Goal: Information Seeking & Learning: Learn about a topic

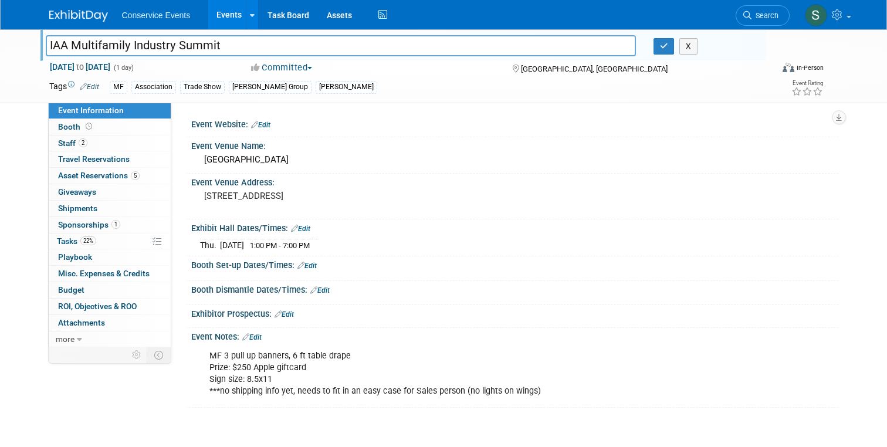
click at [80, 18] on img at bounding box center [78, 16] width 59 height 12
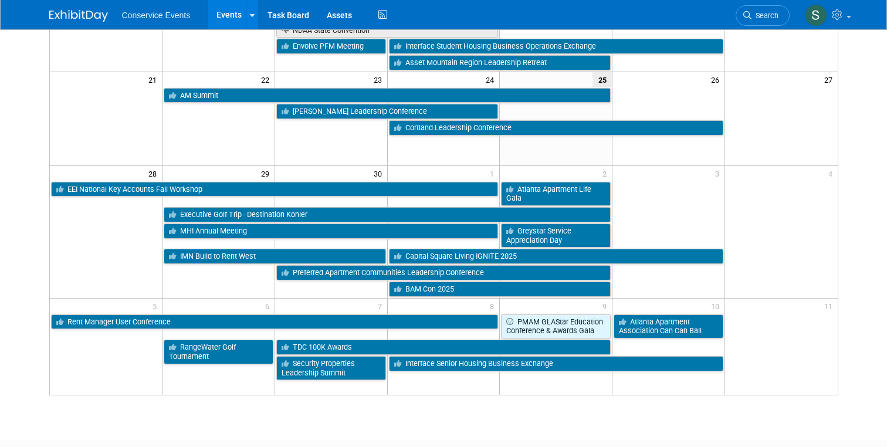
scroll to position [404, 0]
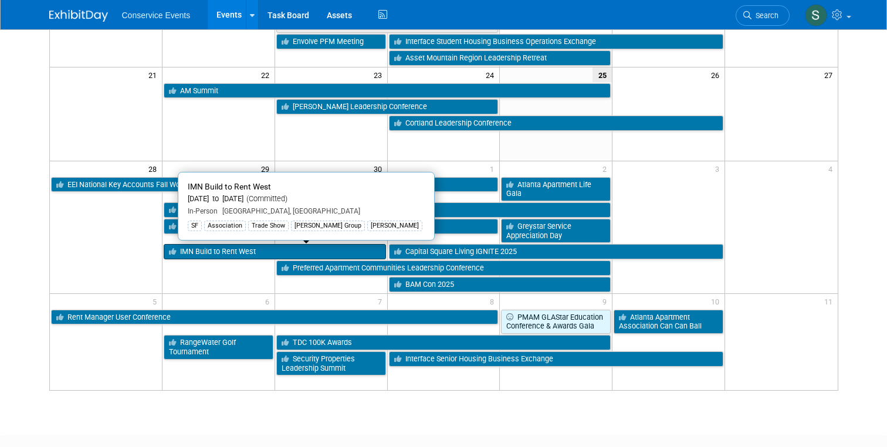
click at [206, 250] on link "IMN Build to Rent West" at bounding box center [275, 251] width 222 height 15
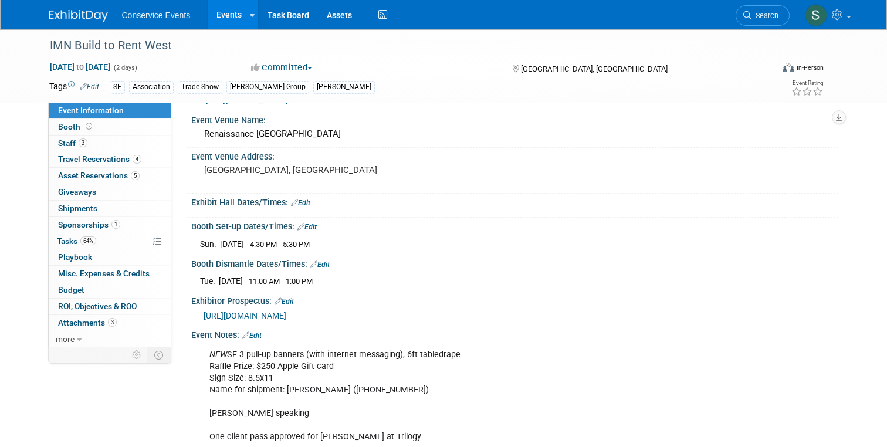
scroll to position [42, 0]
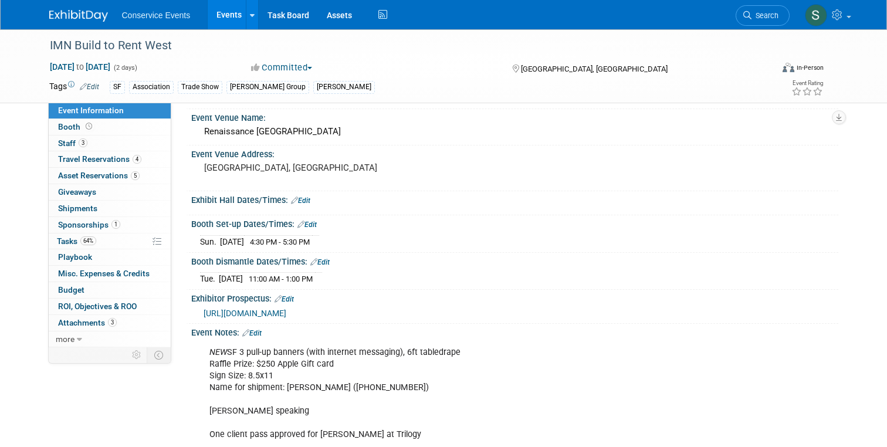
drag, startPoint x: 192, startPoint y: 236, endPoint x: 360, endPoint y: 246, distance: 168.6
click at [360, 246] on div "[DATE] 4:30 PM - 5:30 PM Save Changes Cancel" at bounding box center [514, 239] width 647 height 20
click at [361, 243] on div "[DATE] 4:30 PM - 5:30 PM" at bounding box center [514, 240] width 629 height 16
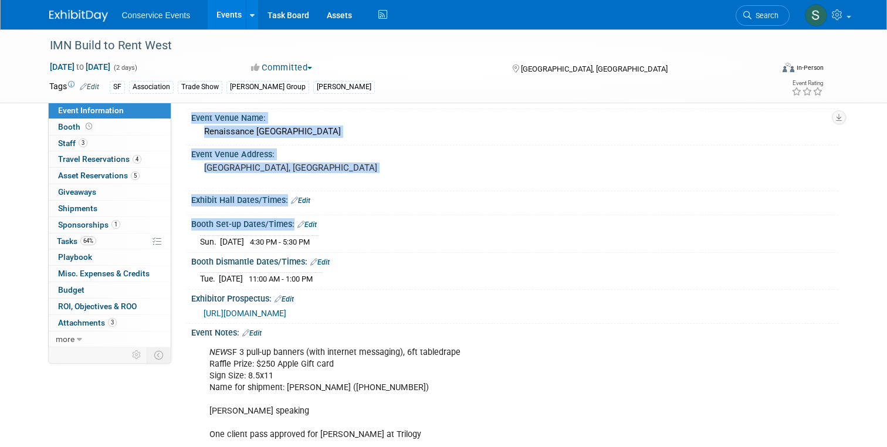
drag, startPoint x: 350, startPoint y: 243, endPoint x: 182, endPoint y: 243, distance: 168.3
click at [182, 243] on div "Event Website: Edit [URL][DOMAIN_NAME] Event Venue Name: [GEOGRAPHIC_DATA] Even…" at bounding box center [504, 183] width 667 height 245
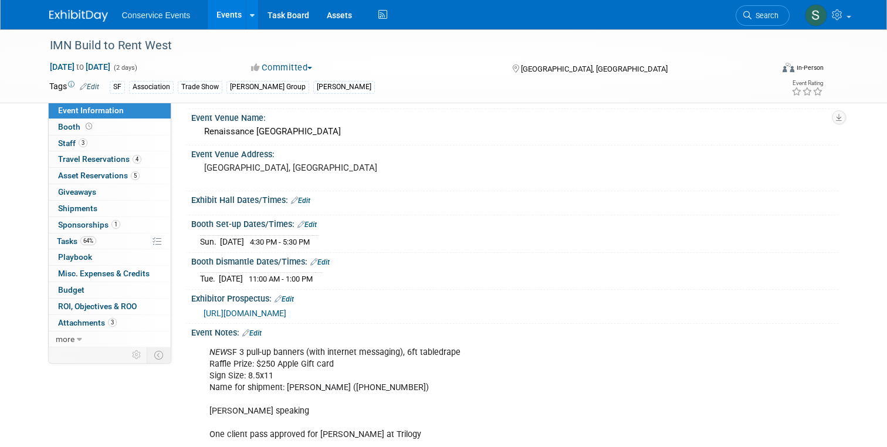
click at [209, 243] on td "Sun." at bounding box center [210, 241] width 20 height 12
drag, startPoint x: 351, startPoint y: 235, endPoint x: 198, endPoint y: 248, distance: 153.6
click at [198, 248] on div "[DATE] 4:30 PM - 5:30 PM Save Changes Cancel" at bounding box center [514, 239] width 647 height 20
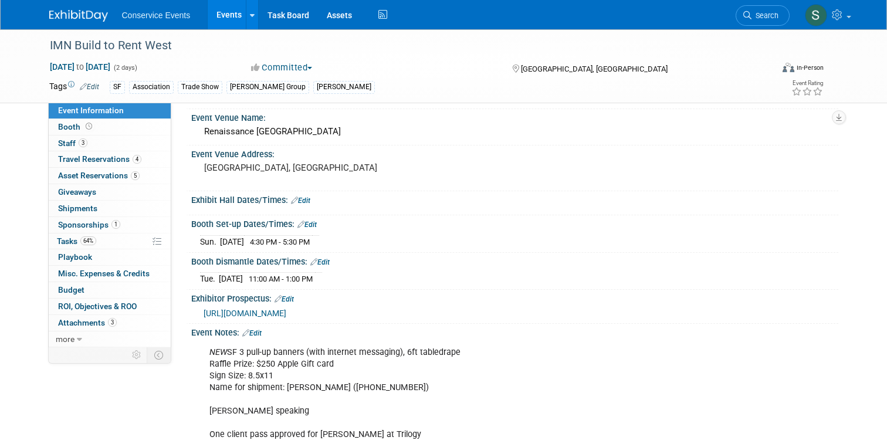
copy div
click at [390, 256] on div "Booth Dismantle Dates/Times: Edit" at bounding box center [514, 260] width 647 height 15
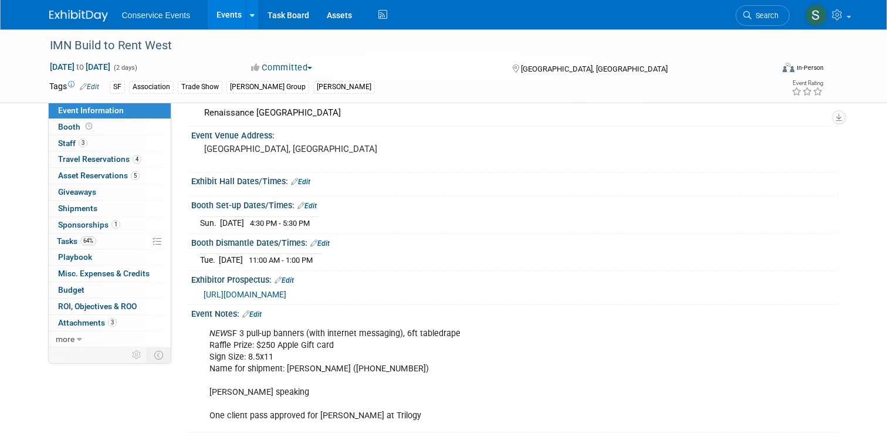
scroll to position [59, 0]
click at [75, 128] on span "Booth" at bounding box center [76, 126] width 36 height 9
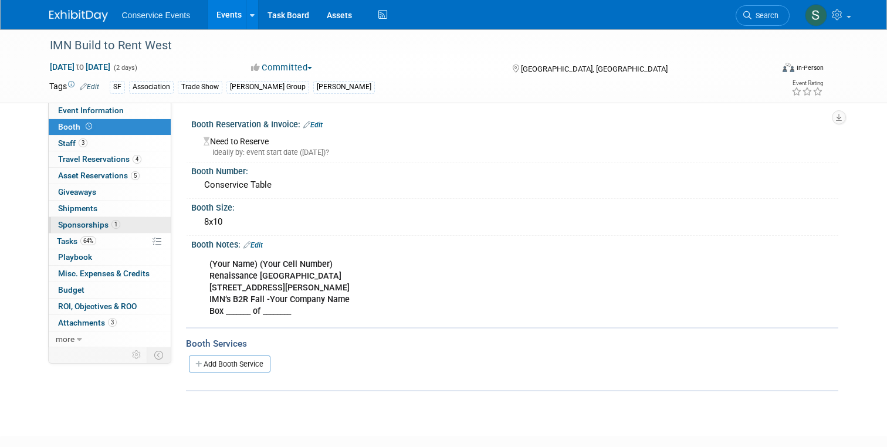
click at [85, 225] on span "Sponsorships 1" at bounding box center [89, 224] width 62 height 9
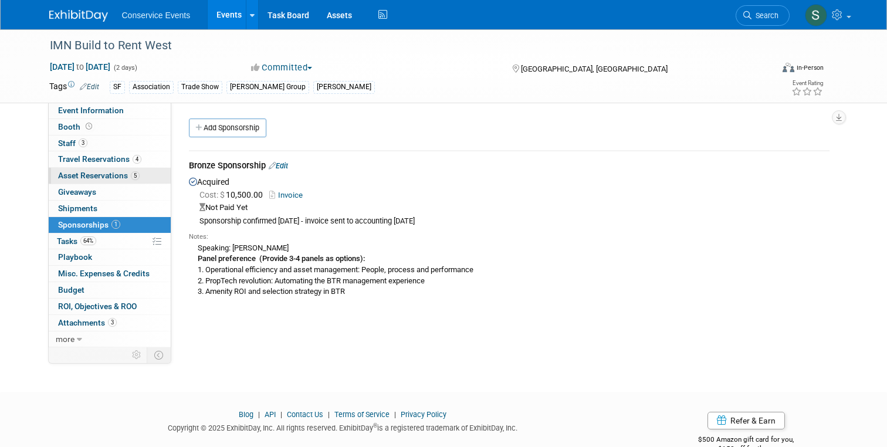
click at [73, 176] on span "Asset Reservations 5" at bounding box center [99, 175] width 82 height 9
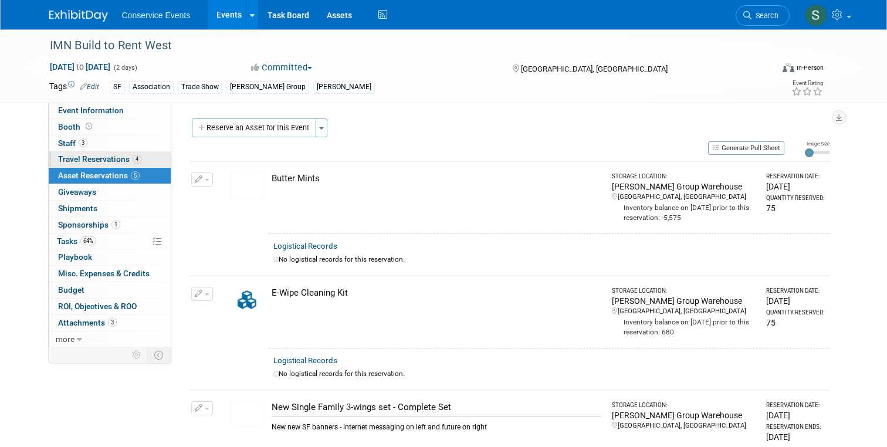
click at [83, 155] on span "Travel Reservations 4" at bounding box center [99, 158] width 83 height 9
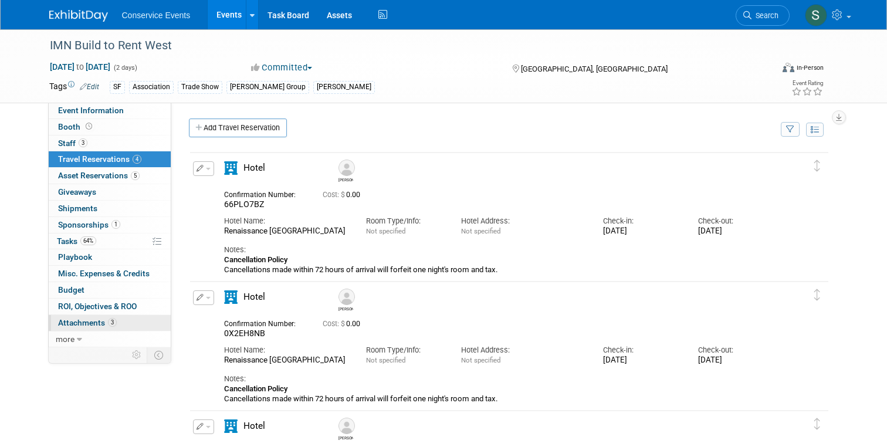
click at [87, 321] on span "Attachments 3" at bounding box center [87, 322] width 59 height 9
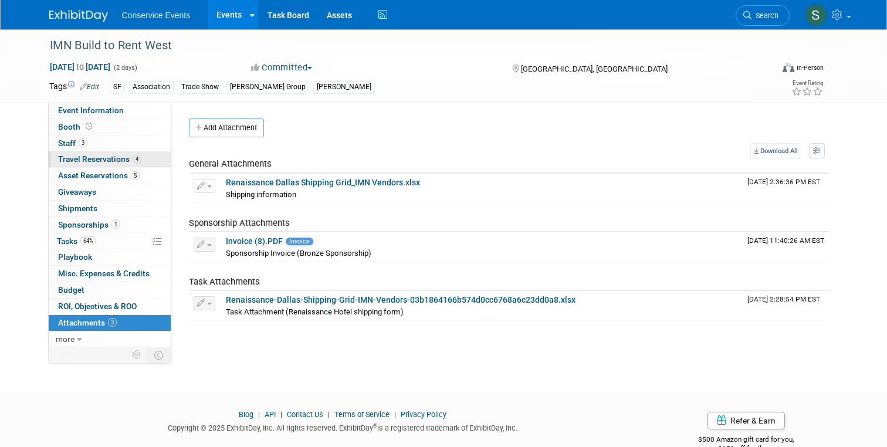
click at [78, 157] on span "Travel Reservations 4" at bounding box center [99, 158] width 83 height 9
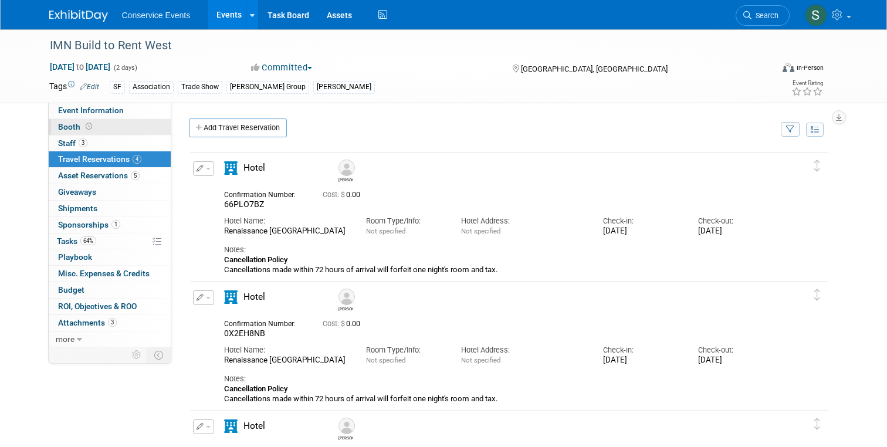
click at [70, 127] on span "Booth" at bounding box center [76, 126] width 36 height 9
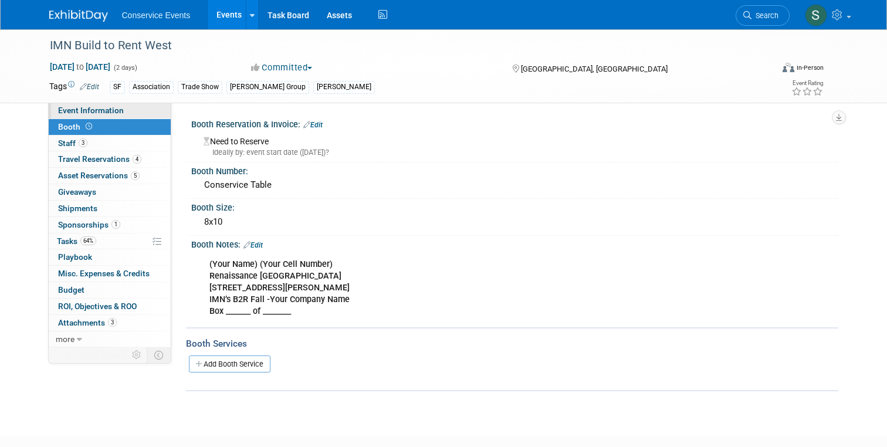
click at [73, 111] on span "Event Information" at bounding box center [91, 110] width 66 height 9
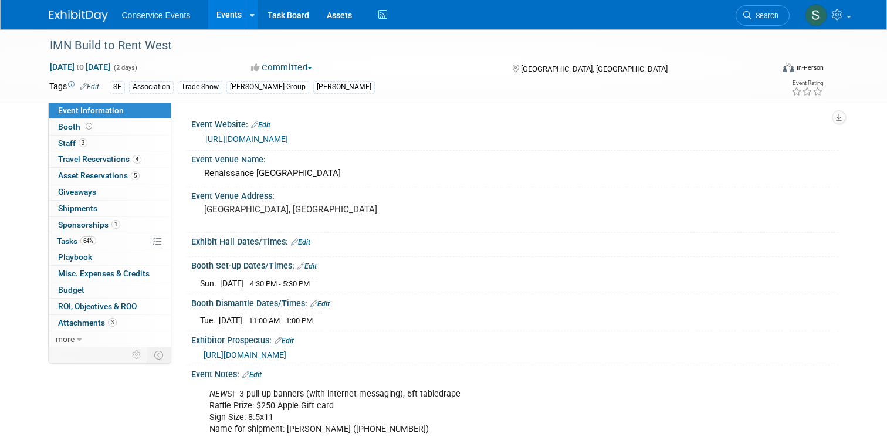
click at [244, 282] on td "Sep 28, 2025" at bounding box center [232, 283] width 24 height 12
drag, startPoint x: 287, startPoint y: 284, endPoint x: 200, endPoint y: 281, distance: 87.4
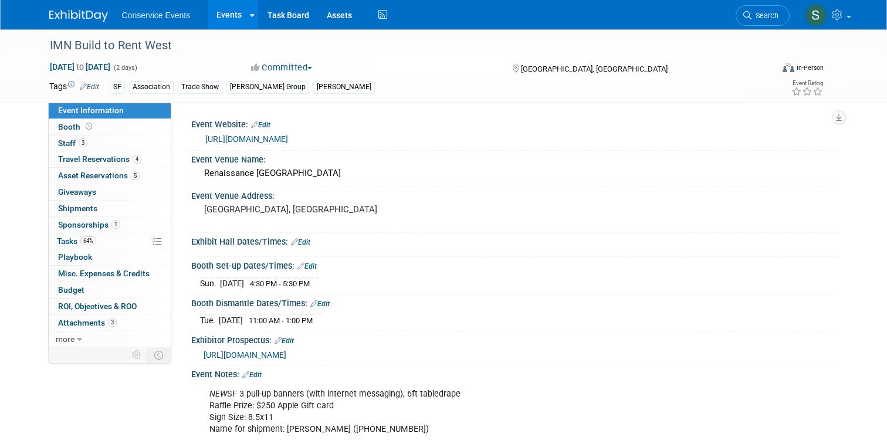
click at [200, 281] on div "Sun. Sep 28, 2025 4:30 PM - 5:30 PM" at bounding box center [514, 282] width 629 height 16
copy table
drag, startPoint x: 198, startPoint y: 318, endPoint x: 364, endPoint y: 320, distance: 166.6
click at [364, 320] on div "Tue. Sep 30, 2025 11:00 AM - 1:00 PM Save Changes Cancel" at bounding box center [514, 318] width 647 height 20
copy div
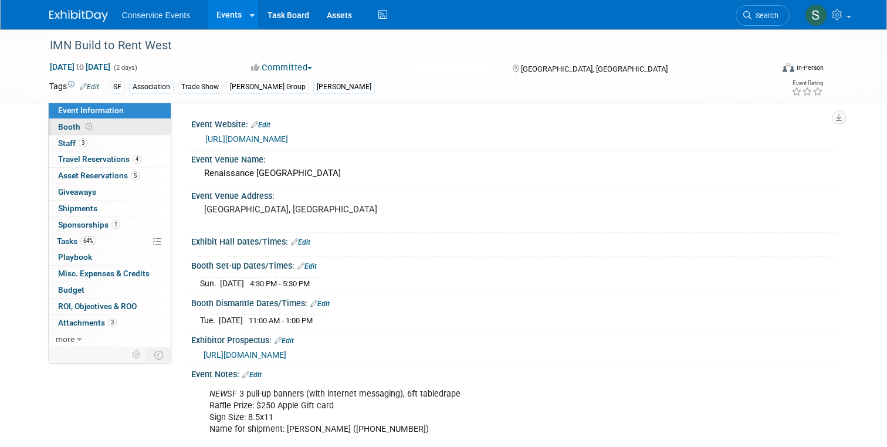
click at [73, 128] on span "Booth" at bounding box center [76, 126] width 36 height 9
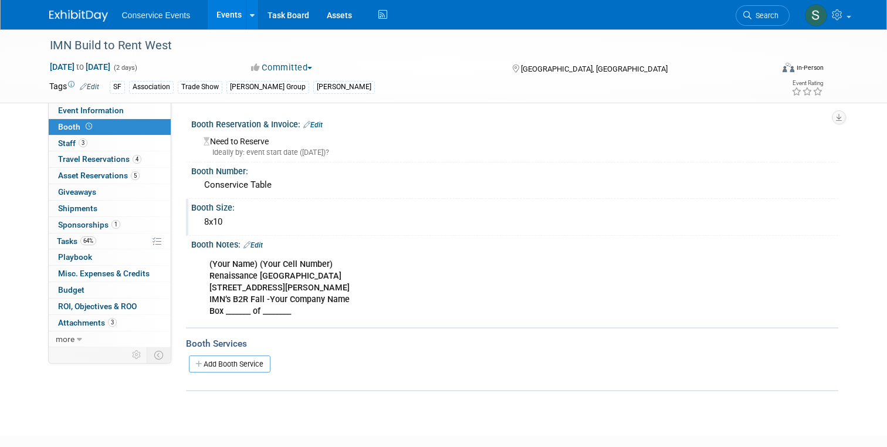
click at [215, 217] on div "8x10" at bounding box center [514, 222] width 629 height 18
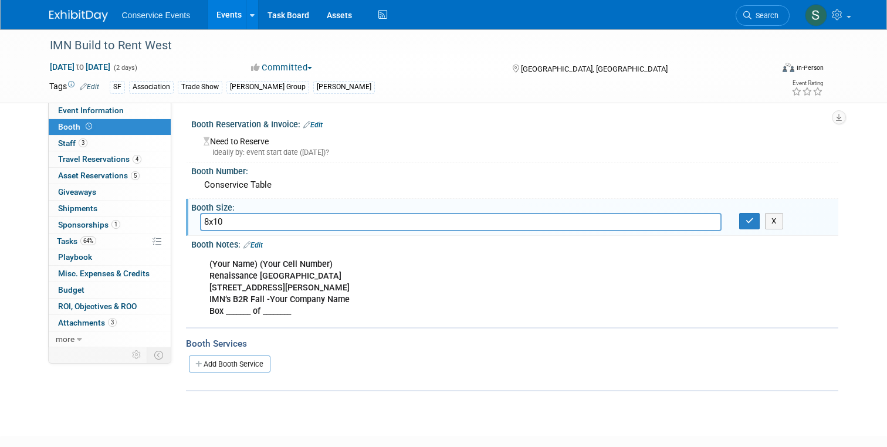
click at [215, 217] on input "8x10" at bounding box center [460, 222] width 521 height 18
click at [72, 143] on span "Staff 3" at bounding box center [72, 142] width 29 height 9
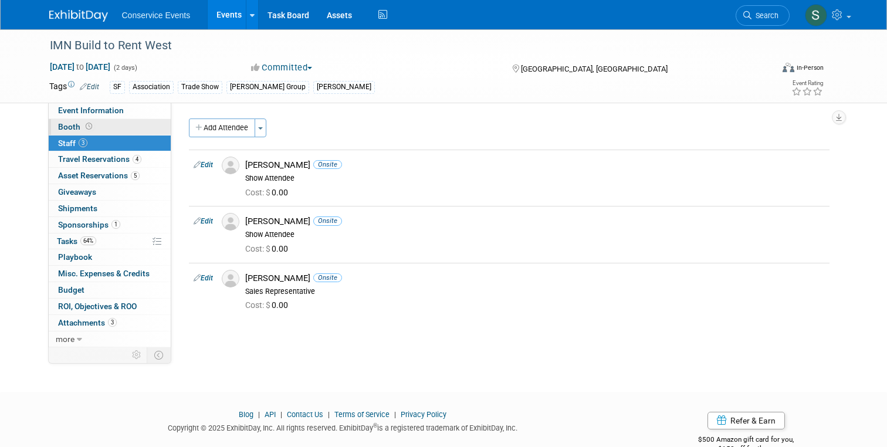
click at [70, 123] on span "Booth" at bounding box center [76, 126] width 36 height 9
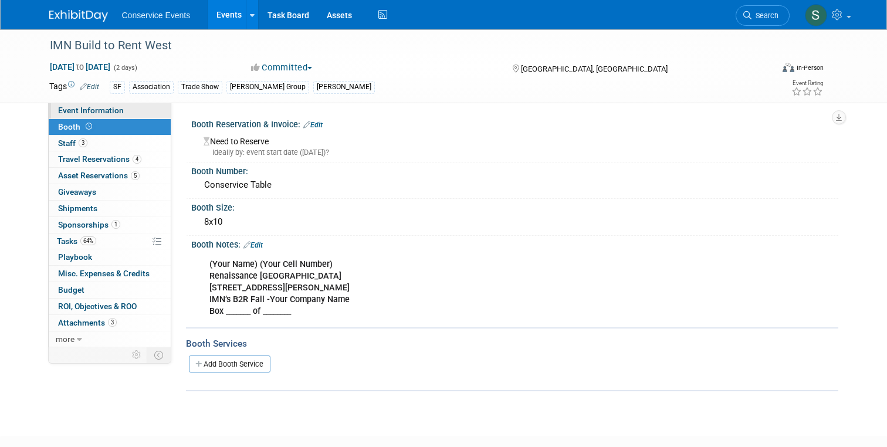
click at [76, 107] on span "Event Information" at bounding box center [91, 110] width 66 height 9
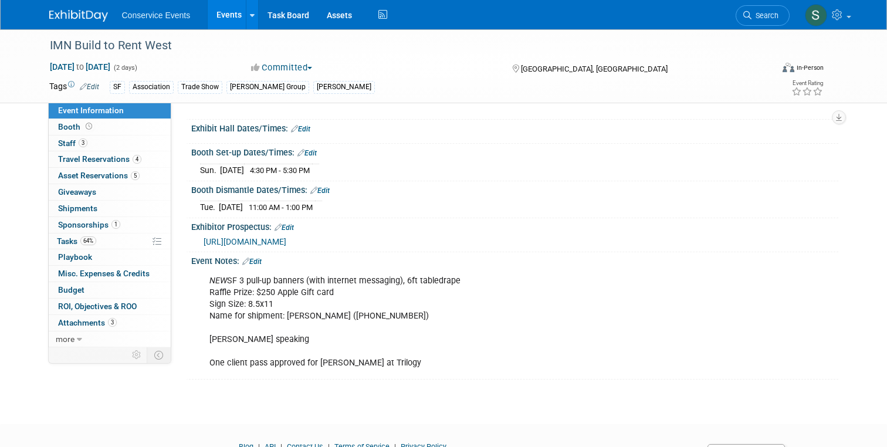
scroll to position [118, 0]
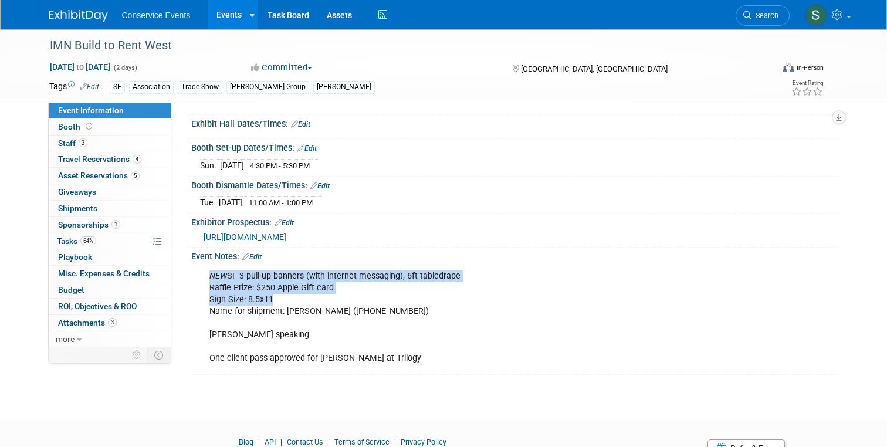
drag, startPoint x: 293, startPoint y: 301, endPoint x: 201, endPoint y: 280, distance: 93.9
click at [201, 280] on div "NEW SF 3 pull-up banners (with internet messaging), 6ft tabledrape Raffle Prize…" at bounding box center [456, 318] width 511 height 106
copy div "NEW SF 3 pull-up banners (with internet messaging), 6ft tabledrape Raffle Prize…"
click at [289, 298] on div "NEW SF 3 pull-up banners (with internet messaging), 6ft tabledrape Raffle Prize…" at bounding box center [456, 318] width 511 height 106
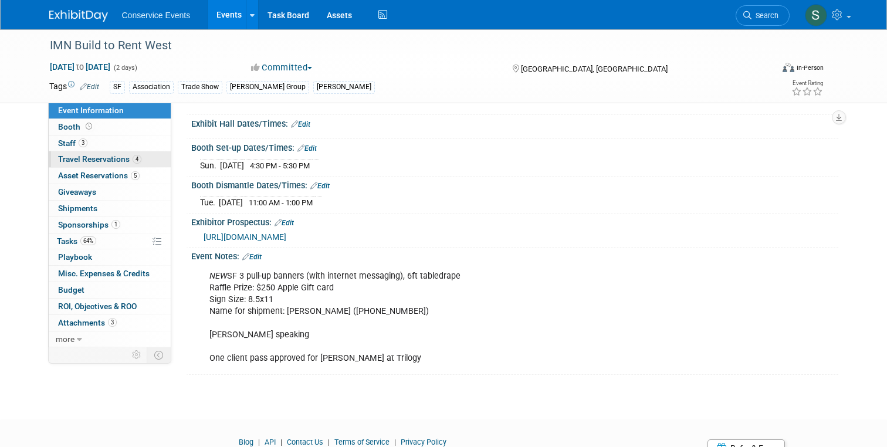
click at [76, 160] on span "Travel Reservations 4" at bounding box center [99, 158] width 83 height 9
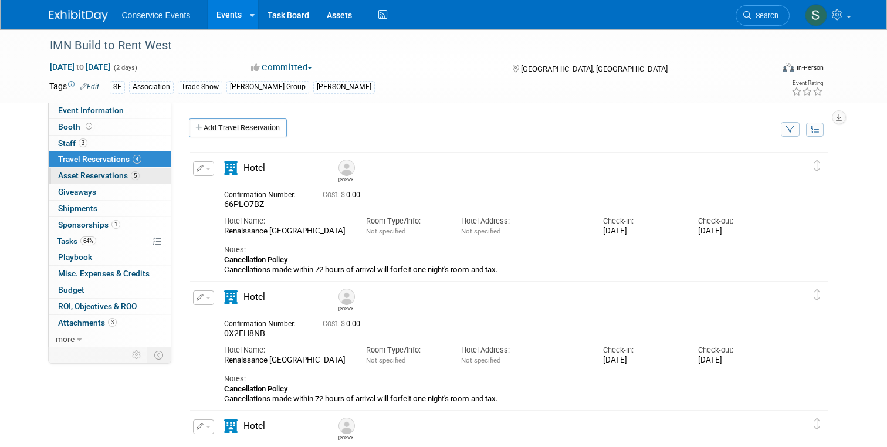
click at [83, 173] on span "Asset Reservations 5" at bounding box center [99, 175] width 82 height 9
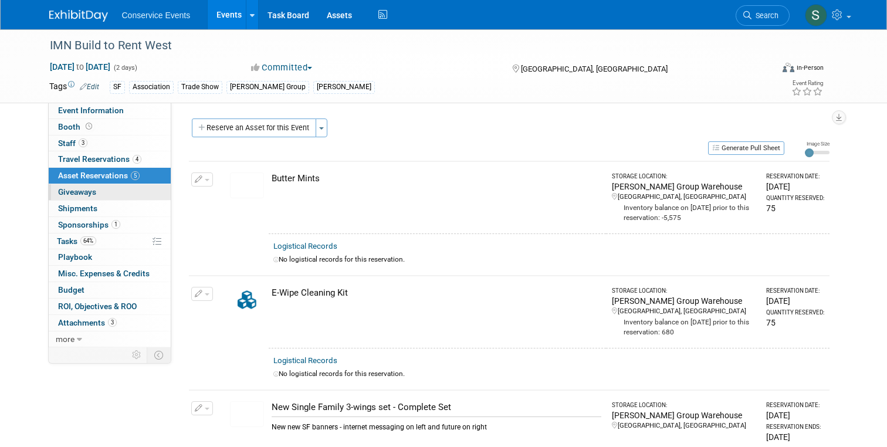
click at [80, 192] on span "Giveaways 0" at bounding box center [77, 191] width 38 height 9
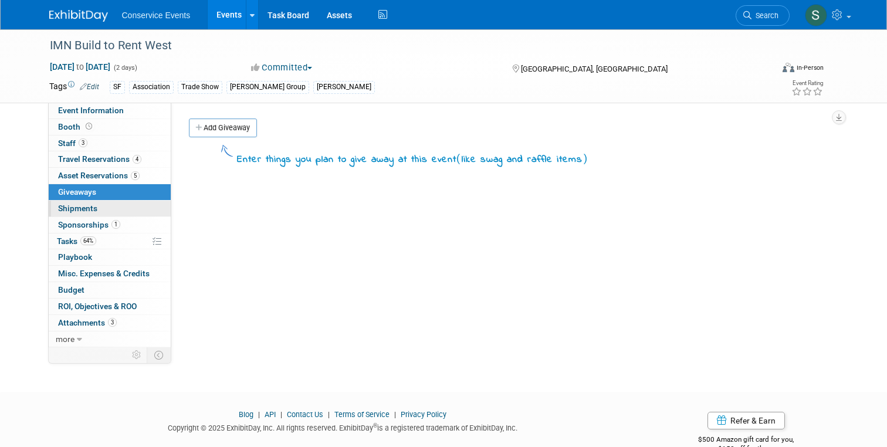
click at [81, 209] on span "Shipments 0" at bounding box center [77, 208] width 39 height 9
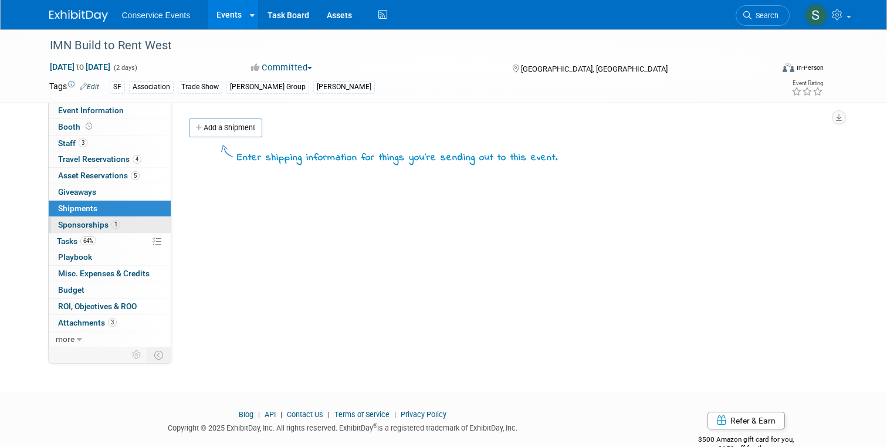
click at [82, 228] on span "Sponsorships 1" at bounding box center [89, 224] width 62 height 9
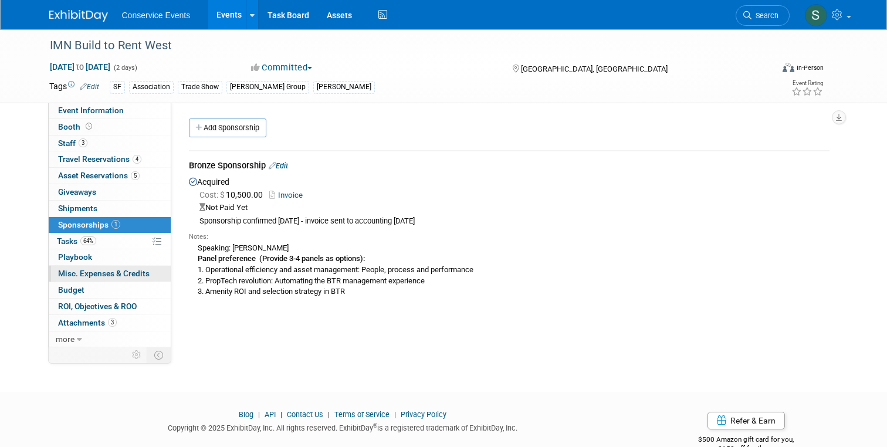
click at [87, 277] on span "Misc. Expenses & Credits 0" at bounding box center [104, 273] width 92 height 9
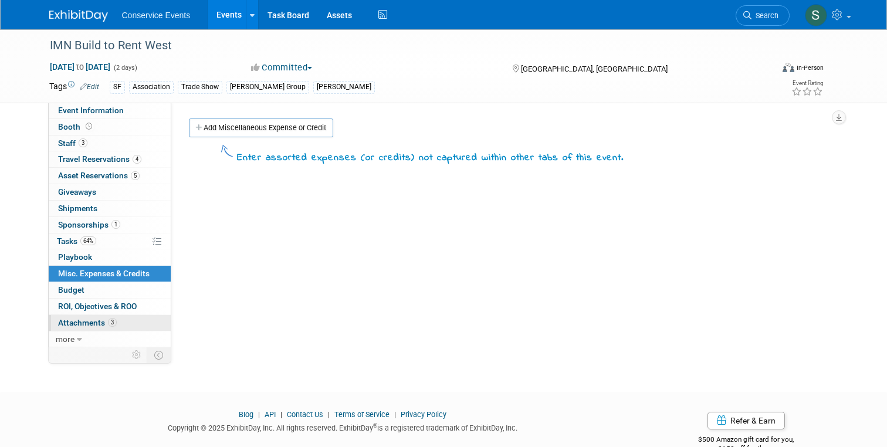
click at [88, 325] on span "Attachments 3" at bounding box center [87, 322] width 59 height 9
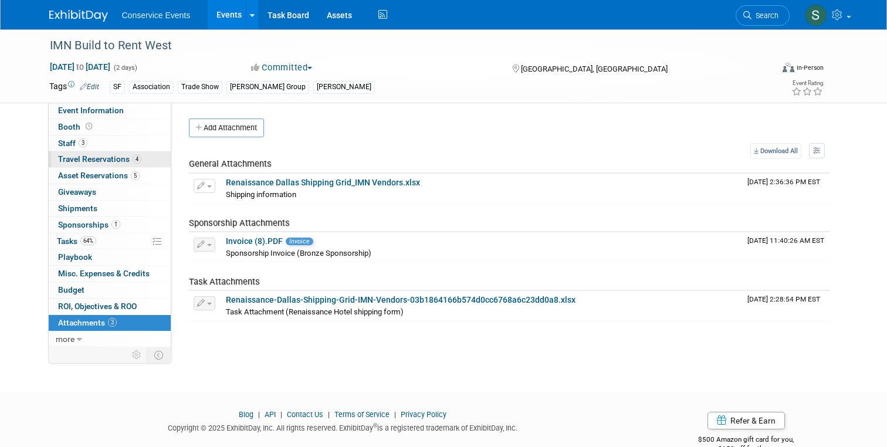
click at [93, 161] on span "Travel Reservations 4" at bounding box center [99, 158] width 83 height 9
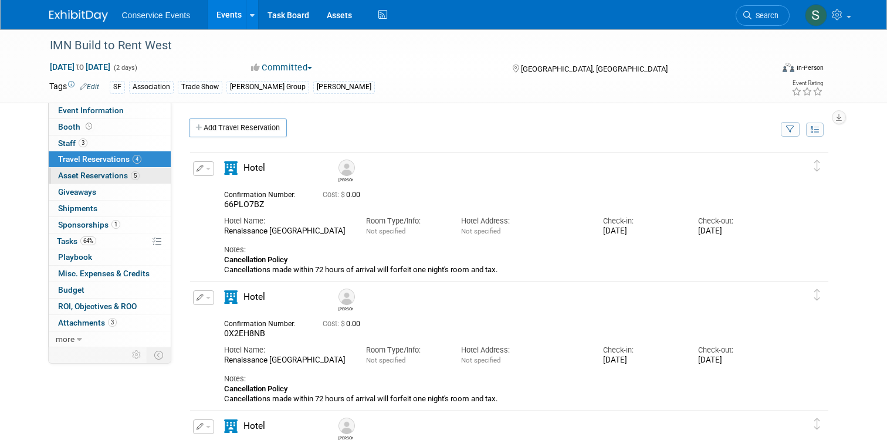
click at [93, 173] on span "Asset Reservations 5" at bounding box center [99, 175] width 82 height 9
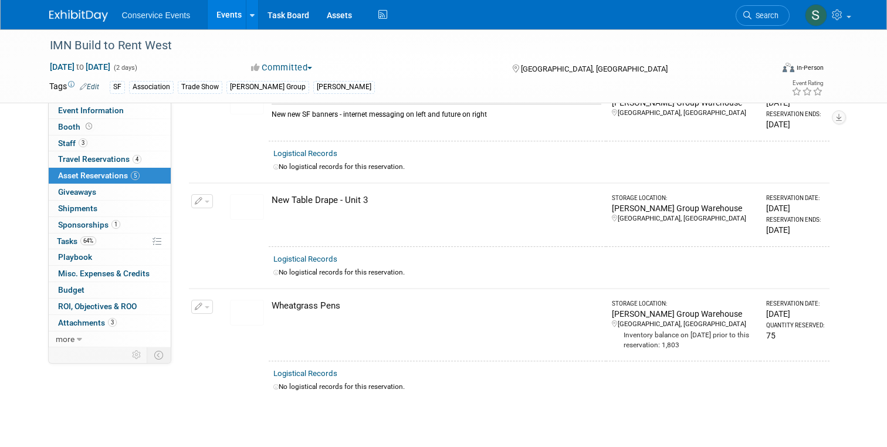
scroll to position [313, 0]
